Goal: Communication & Community: Answer question/provide support

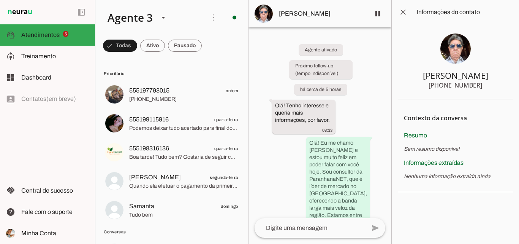
scroll to position [114, 0]
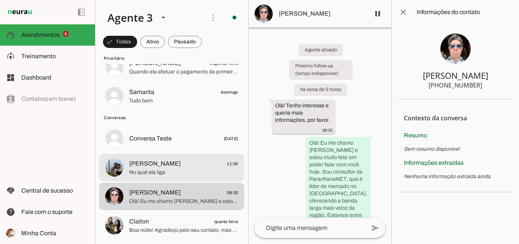
click at [168, 166] on span "[PERSON_NAME]" at bounding box center [155, 163] width 52 height 9
